Goal: Navigation & Orientation: Find specific page/section

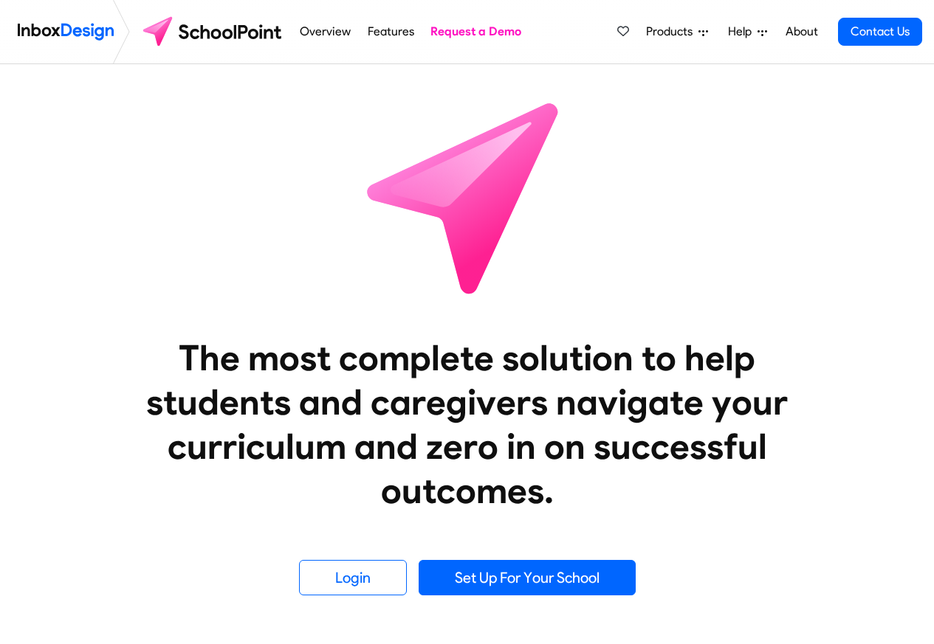
click at [674, 32] on span "Products" at bounding box center [672, 32] width 52 height 18
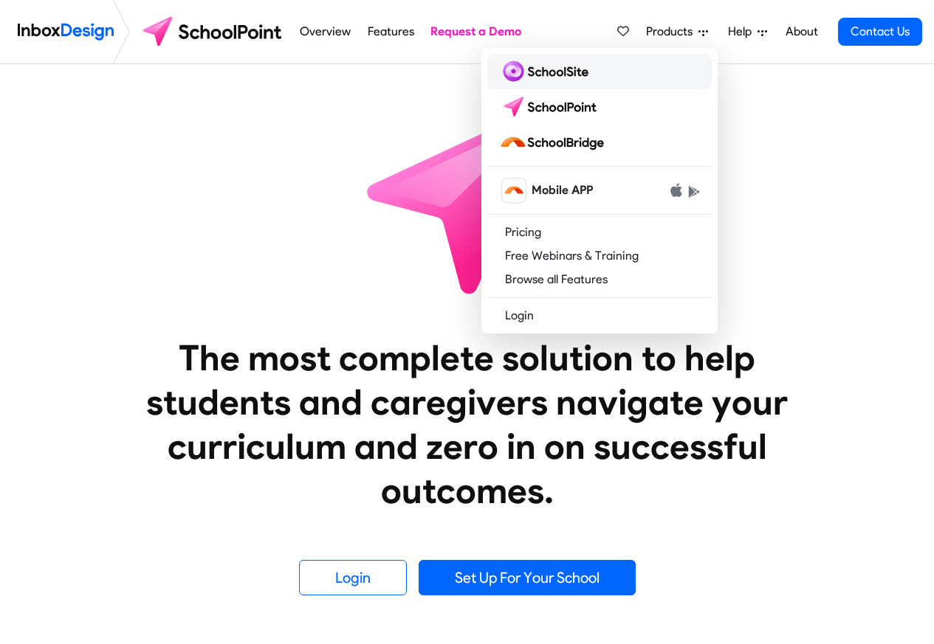
click at [528, 71] on img at bounding box center [546, 72] width 95 height 24
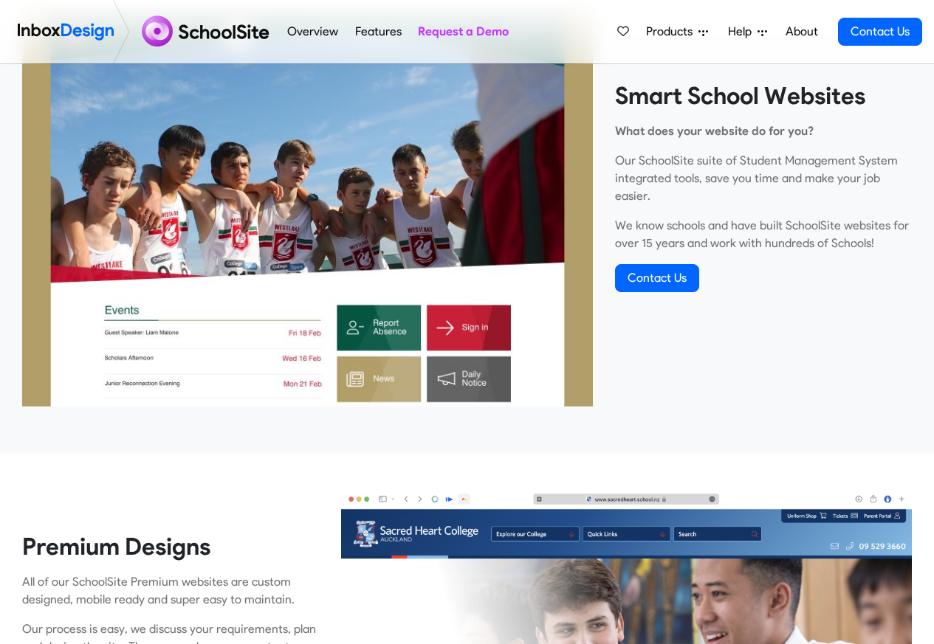
scroll to position [2419, 0]
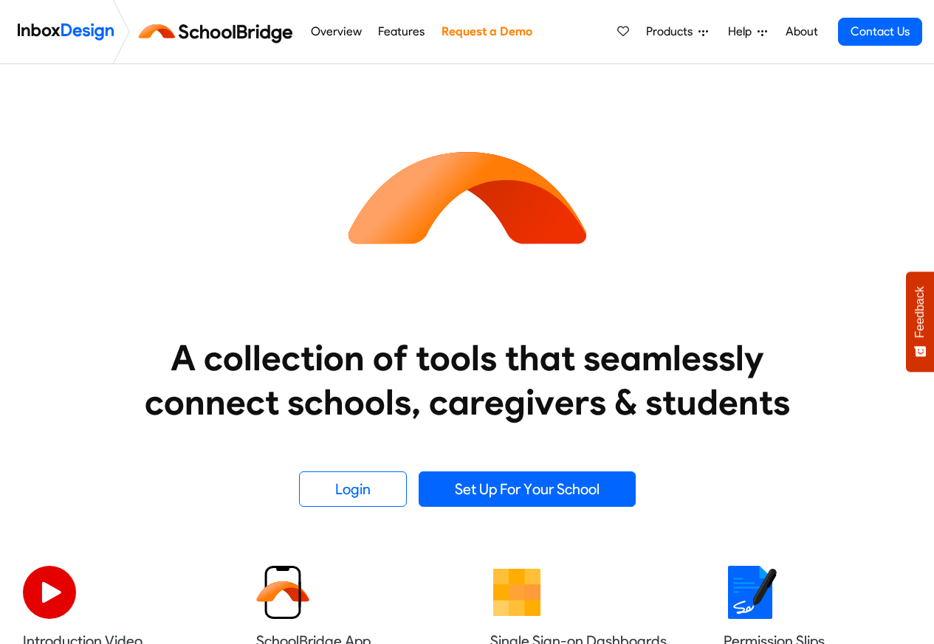
click at [765, 34] on icon at bounding box center [762, 32] width 10 height 10
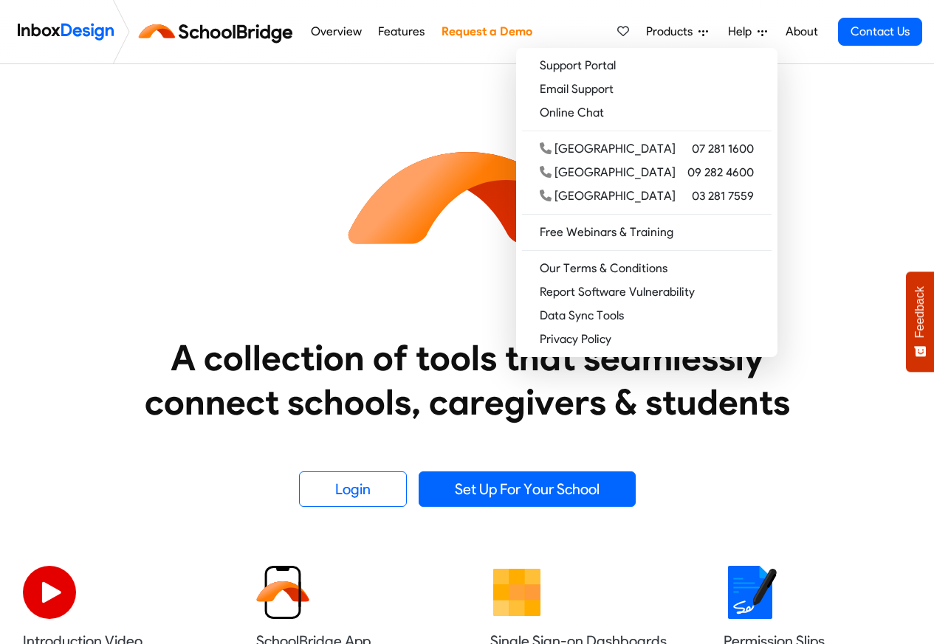
click at [328, 34] on link "Overview" at bounding box center [335, 32] width 59 height 30
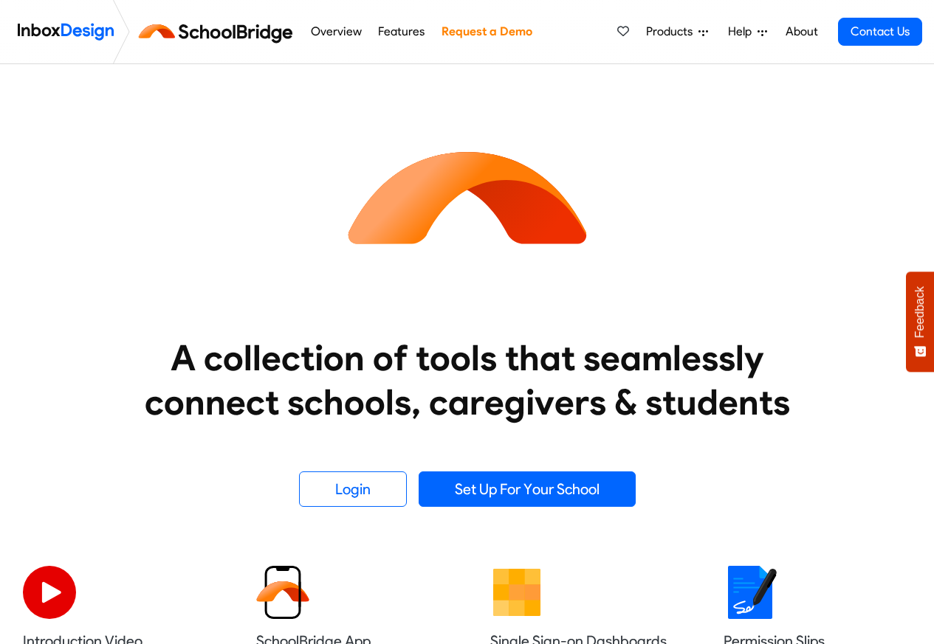
click at [414, 34] on link "Features" at bounding box center [401, 32] width 55 height 30
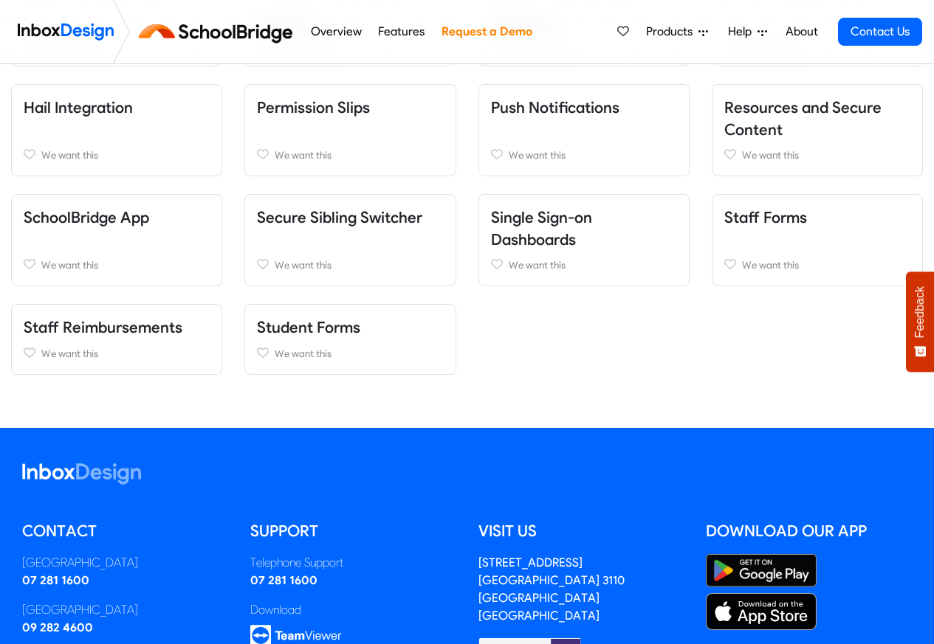
scroll to position [443, 0]
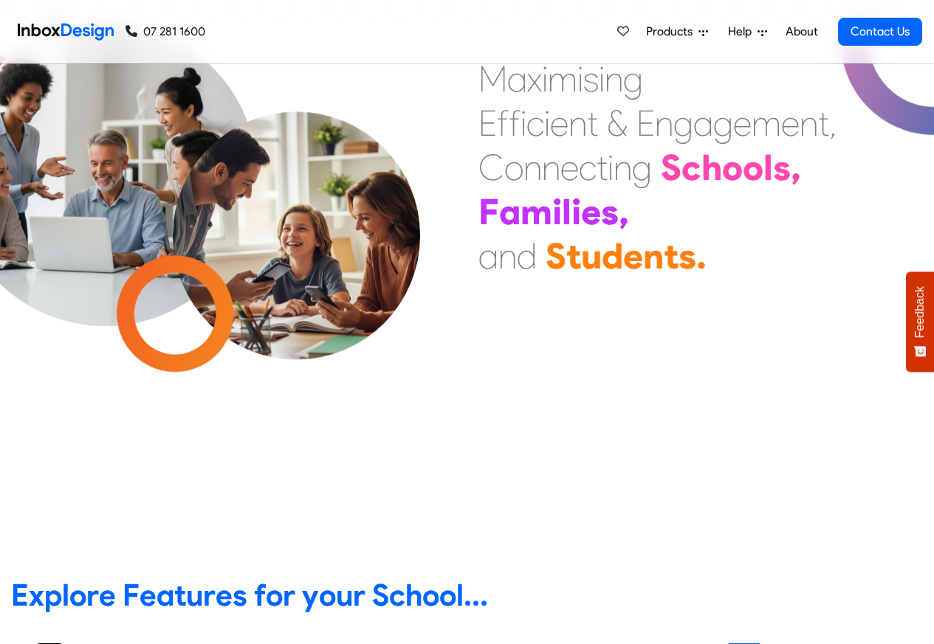
scroll to position [531, 0]
